Goal: Task Accomplishment & Management: Manage account settings

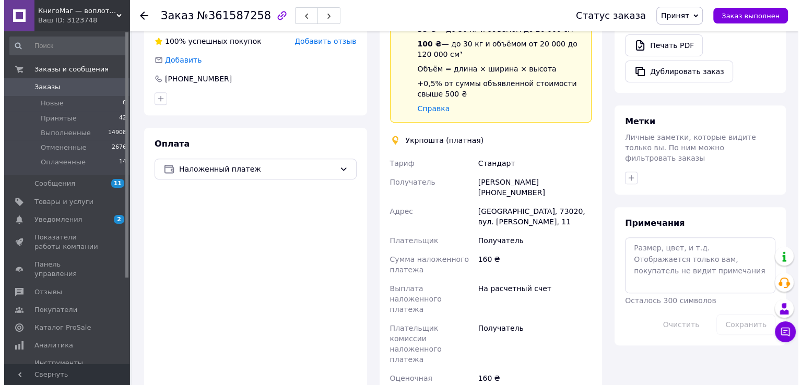
scroll to position [255, 0]
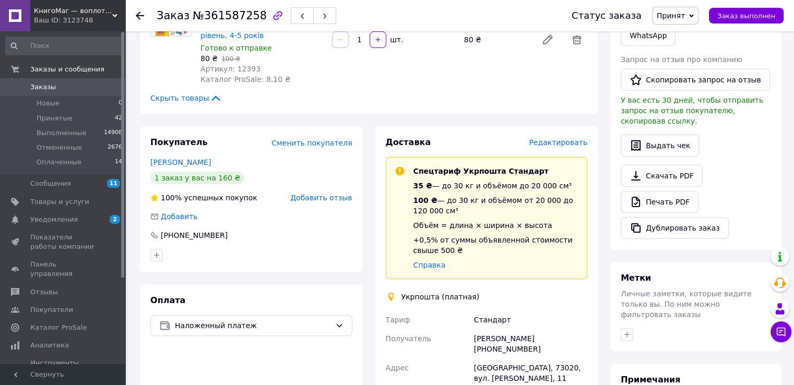
click at [566, 138] on span "Редактировать" at bounding box center [558, 142] width 58 height 8
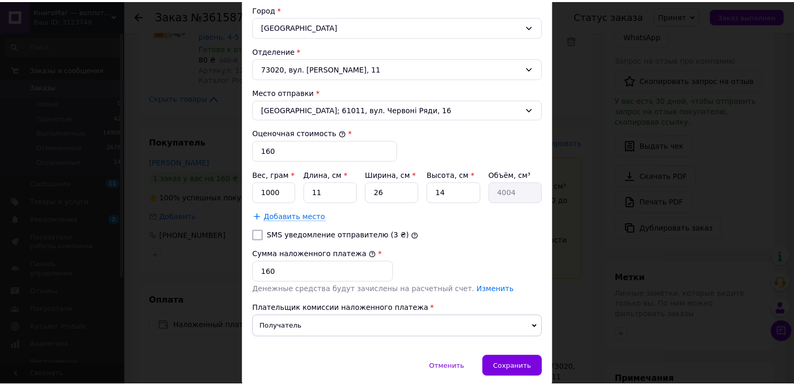
scroll to position [362, 0]
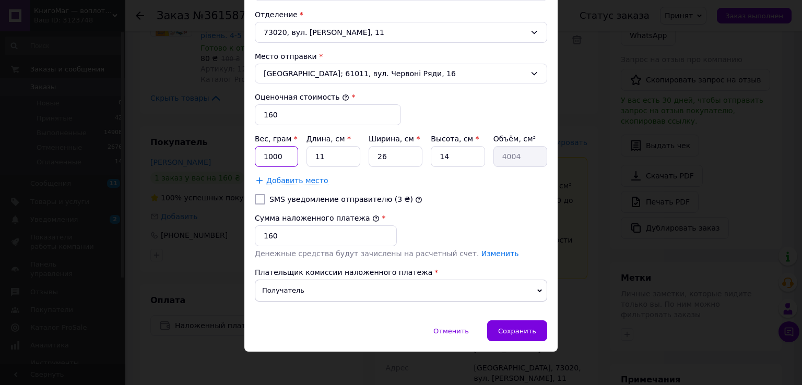
click at [287, 153] on input "1000" at bounding box center [276, 156] width 43 height 21
type input "1"
type input "330"
click at [528, 322] on div "Сохранить" at bounding box center [517, 331] width 60 height 21
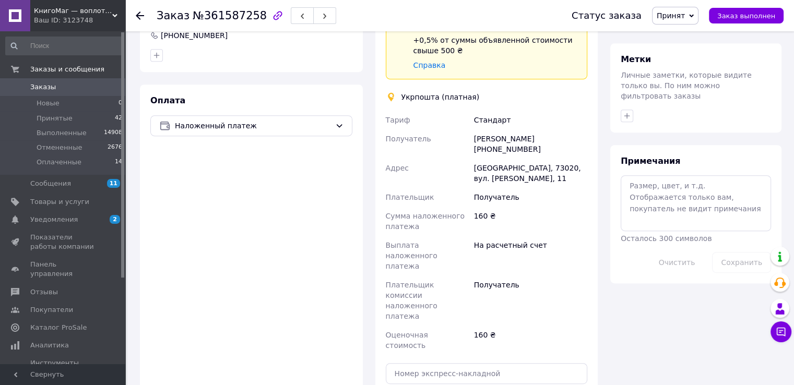
scroll to position [517, 0]
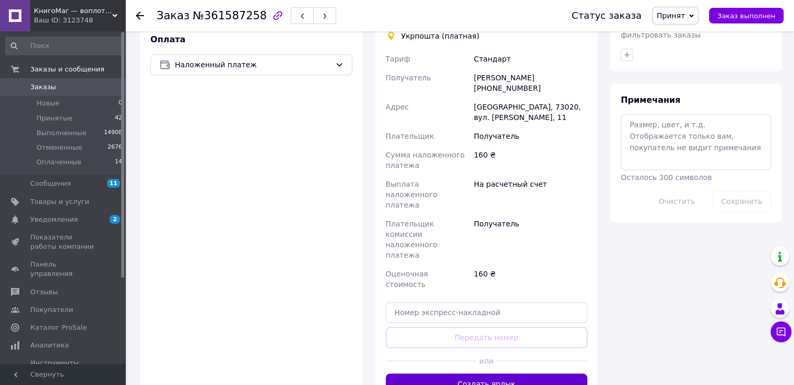
click at [503, 374] on button "Создать ярлык" at bounding box center [487, 384] width 202 height 21
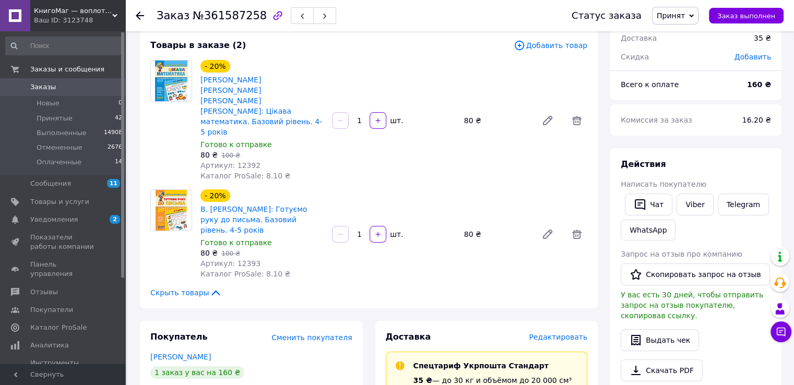
scroll to position [0, 0]
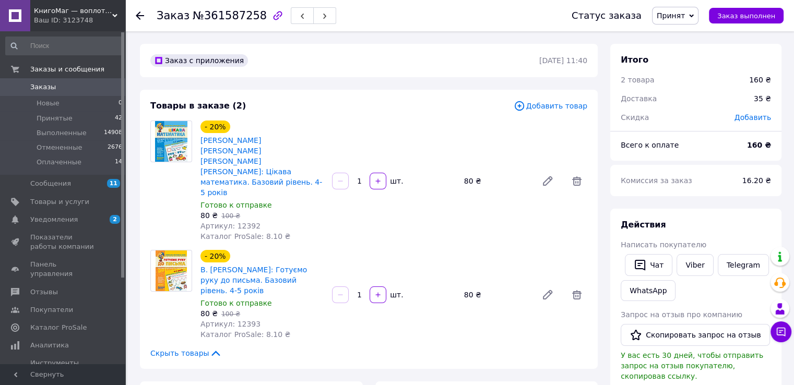
click at [38, 87] on span "Заказы" at bounding box center [43, 87] width 26 height 9
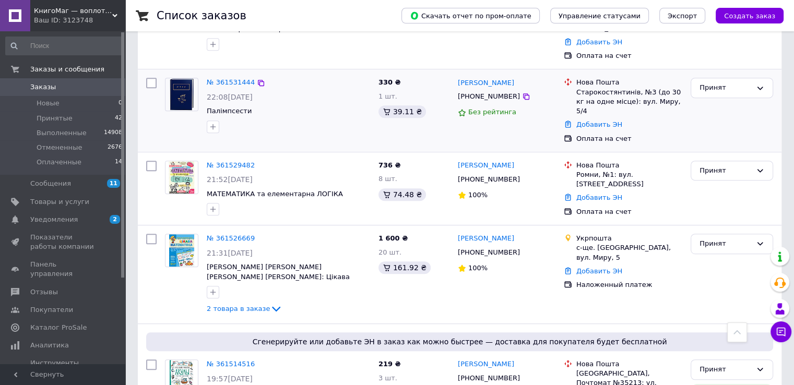
scroll to position [522, 0]
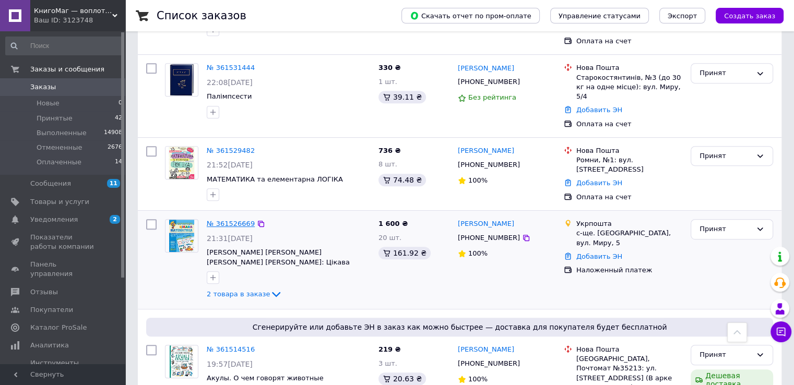
click at [230, 220] on link "№ 361526669" at bounding box center [231, 224] width 48 height 8
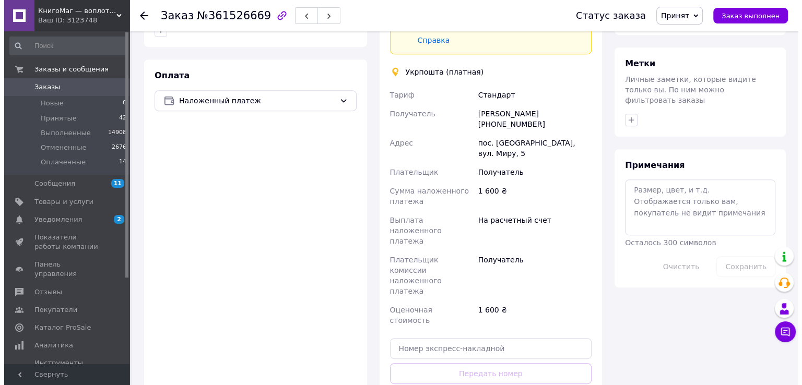
scroll to position [209, 0]
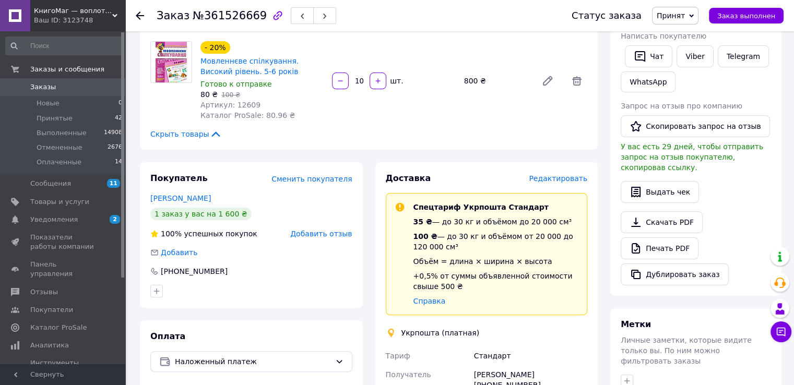
click at [565, 174] on span "Редактировать" at bounding box center [558, 178] width 58 height 8
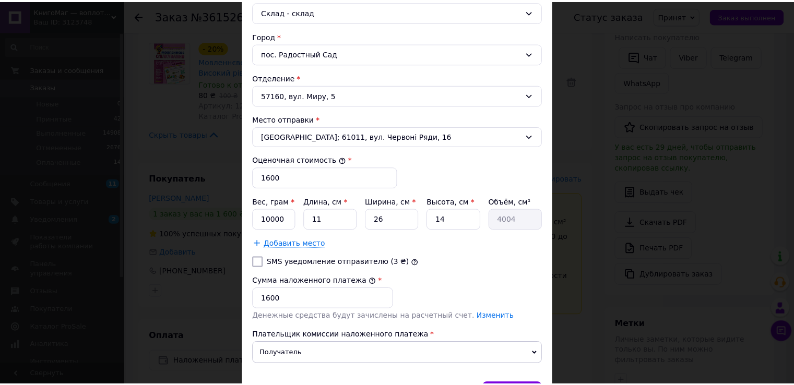
scroll to position [362, 0]
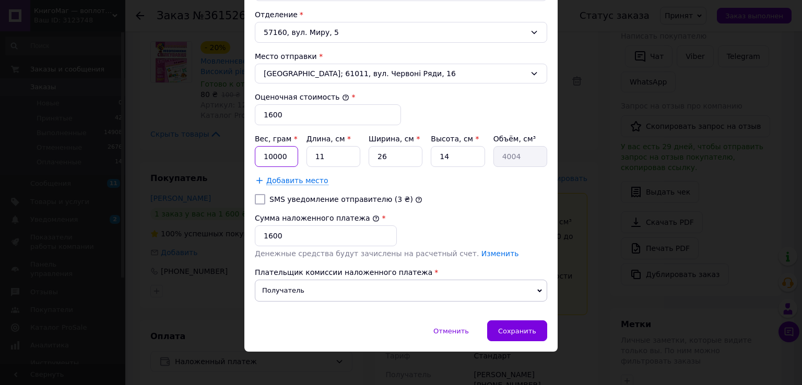
click at [288, 154] on input "10000" at bounding box center [276, 156] width 43 height 21
type input "1"
type input "6"
type input "3330"
click at [521, 329] on span "Сохранить" at bounding box center [517, 331] width 38 height 8
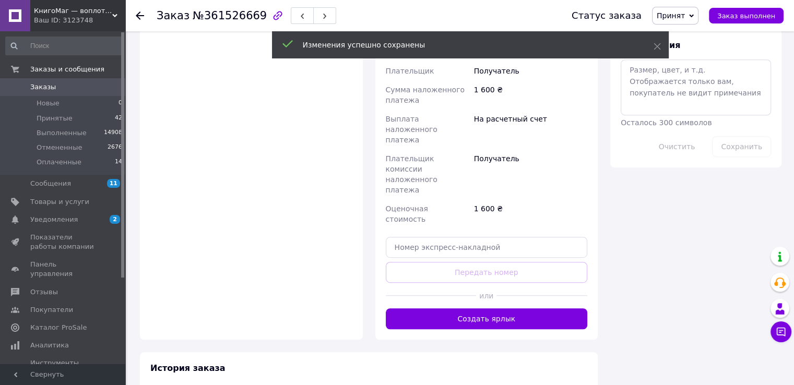
scroll to position [575, 0]
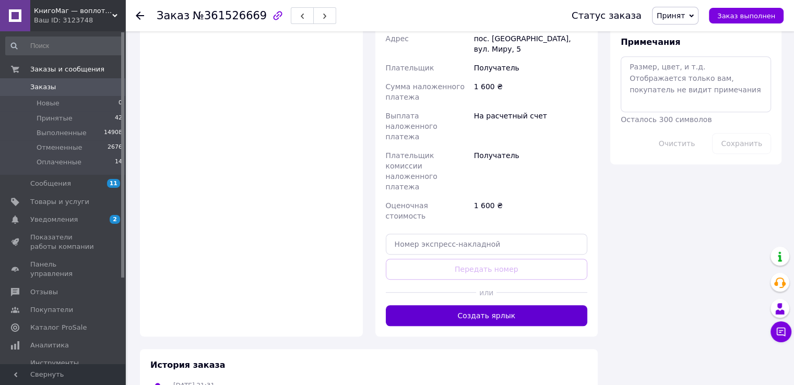
click at [493, 306] on button "Создать ярлык" at bounding box center [487, 316] width 202 height 21
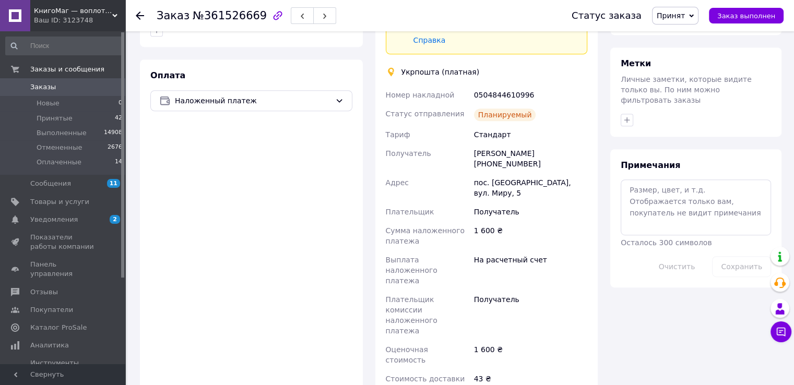
scroll to position [470, 0]
click at [41, 89] on span "Заказы" at bounding box center [43, 87] width 26 height 9
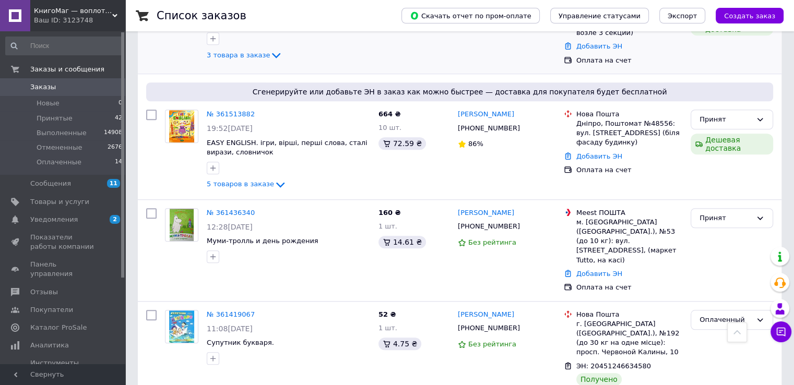
scroll to position [888, 0]
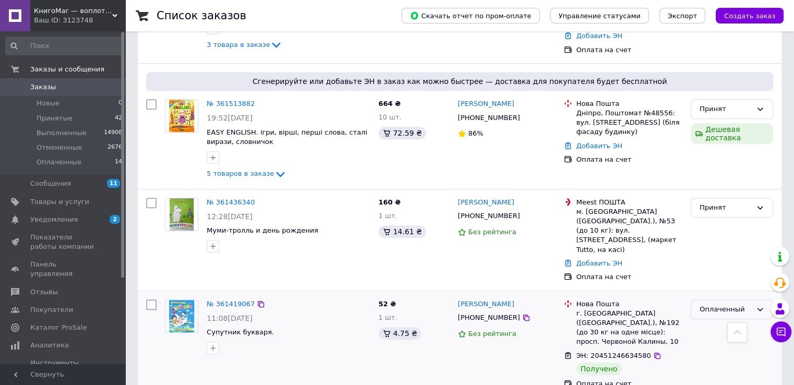
click at [761, 300] on div "Оплаченный" at bounding box center [732, 310] width 83 height 20
click at [715, 341] on li "Выполнен" at bounding box center [732, 350] width 81 height 19
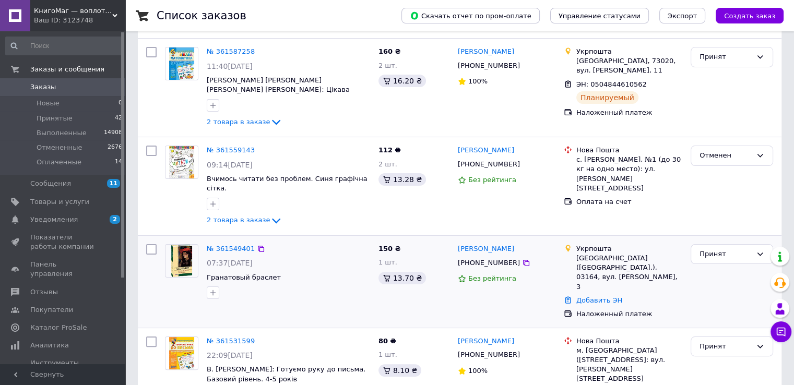
scroll to position [0, 0]
